Goal: Task Accomplishment & Management: Use online tool/utility

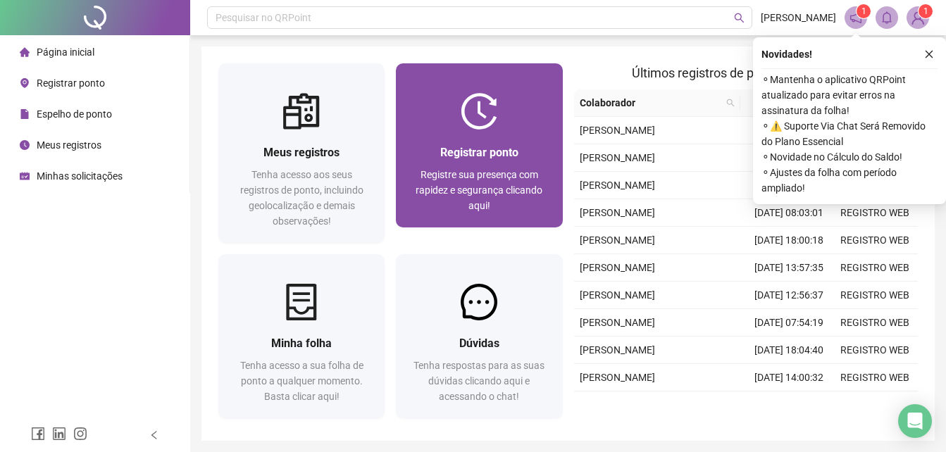
click at [439, 124] on div at bounding box center [479, 111] width 166 height 37
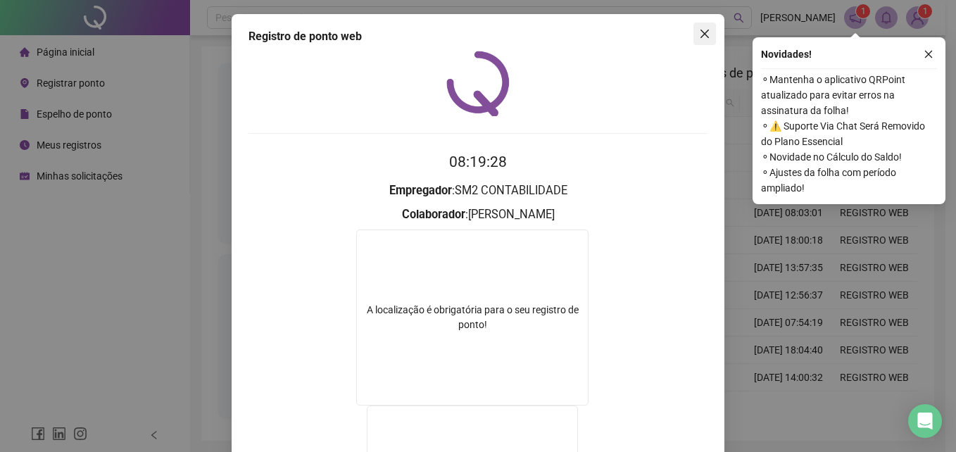
click at [707, 32] on span "Close" at bounding box center [705, 33] width 23 height 11
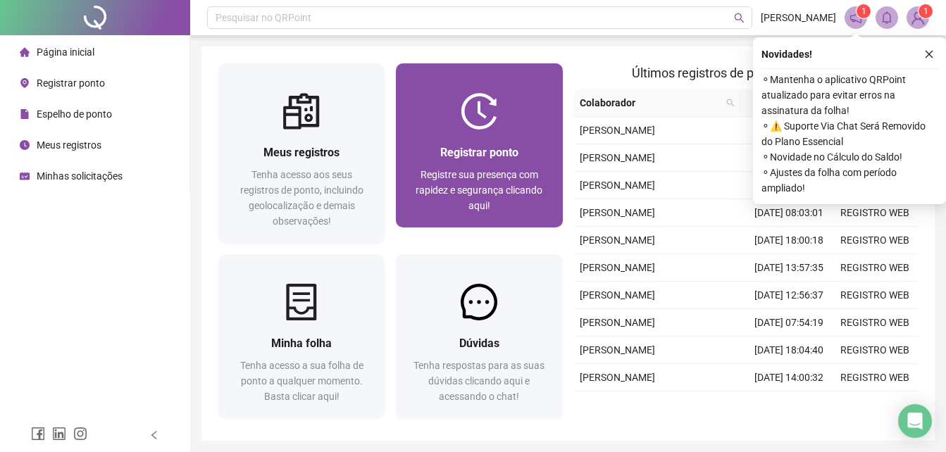
click at [506, 146] on span "Registrar ponto" at bounding box center [479, 152] width 78 height 13
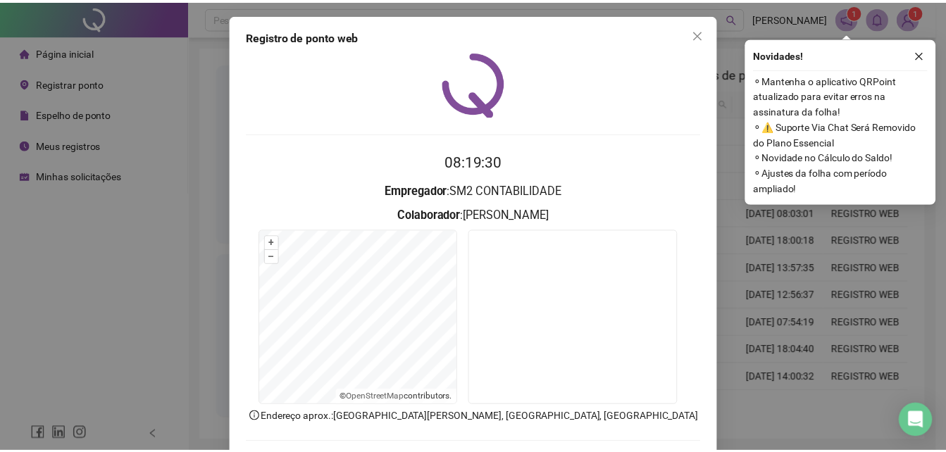
scroll to position [67, 0]
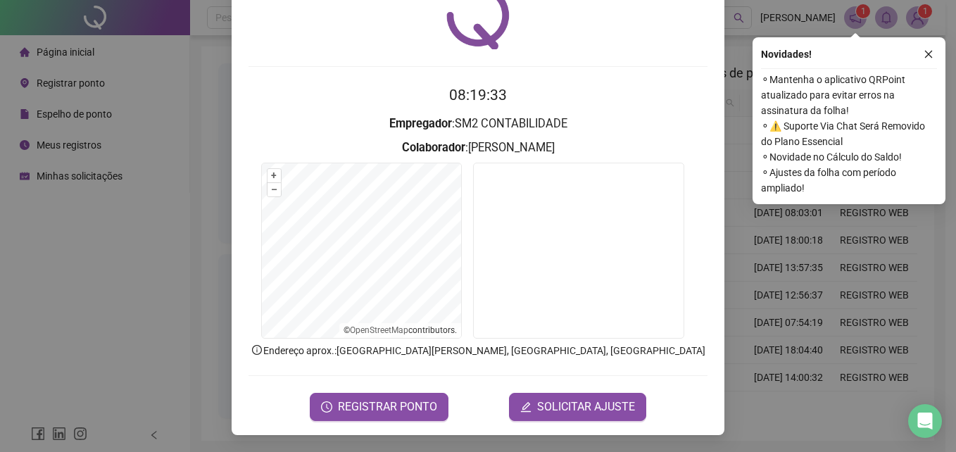
click at [409, 401] on span "REGISTRAR PONTO" at bounding box center [387, 407] width 99 height 17
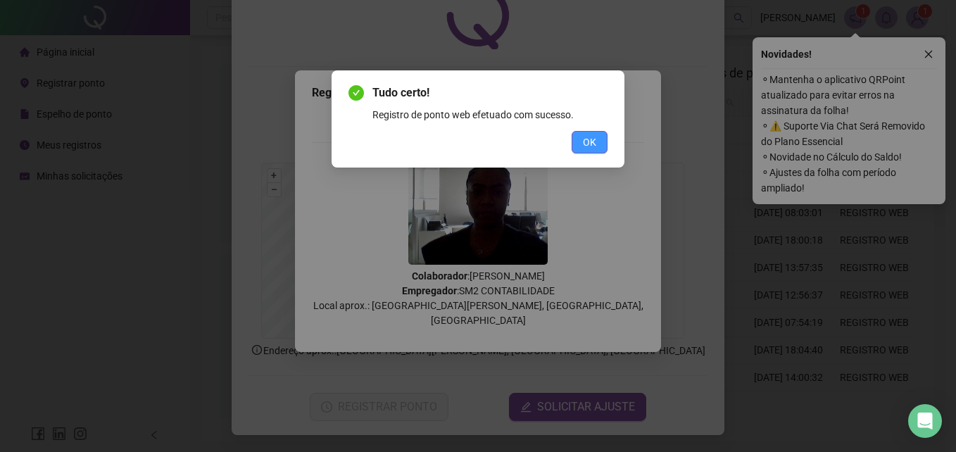
click at [598, 133] on button "OK" at bounding box center [590, 142] width 36 height 23
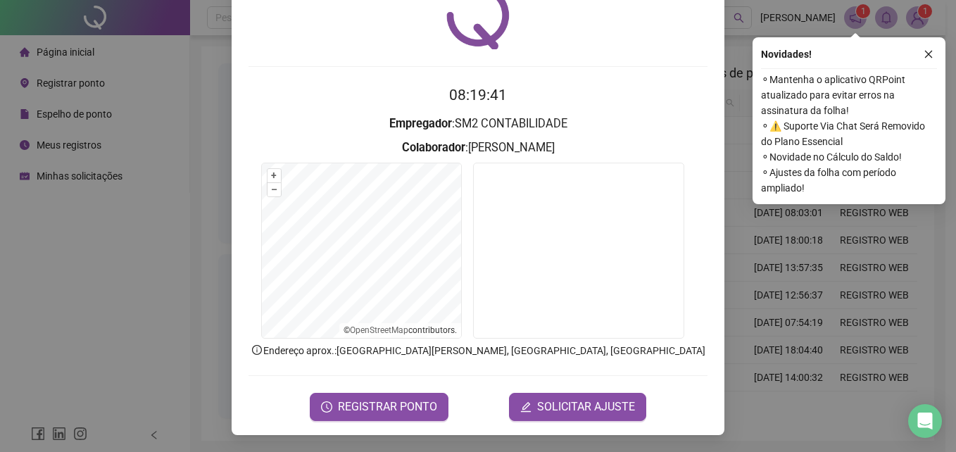
click at [735, 44] on div "Registro de ponto web 08:19:41 Empregador : SM2 CONTABILIDADE Colaborador : [PE…" at bounding box center [478, 226] width 956 height 452
